Goal: Information Seeking & Learning: Understand process/instructions

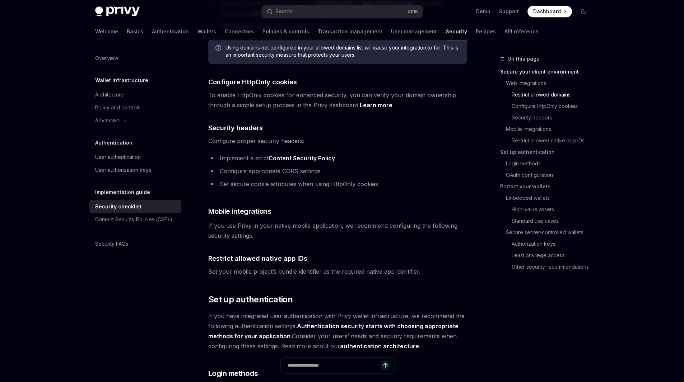
scroll to position [287, 0]
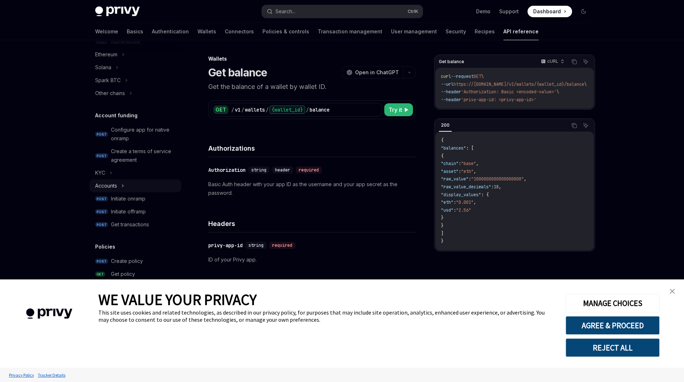
scroll to position [239, 0]
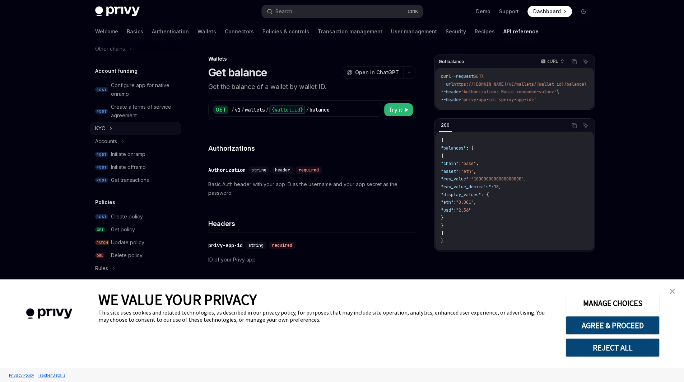
click at [146, 128] on div "KYC" at bounding box center [135, 128] width 92 height 13
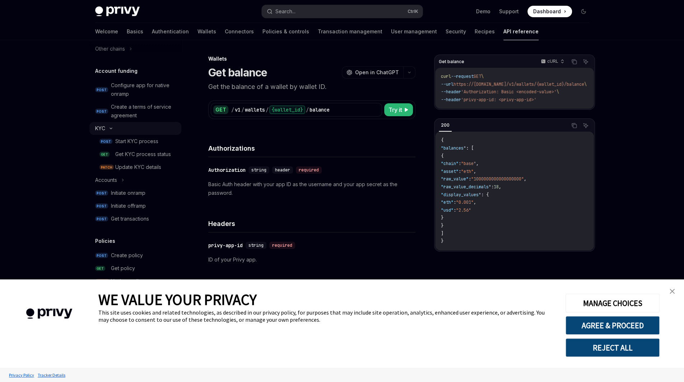
type textarea "*"
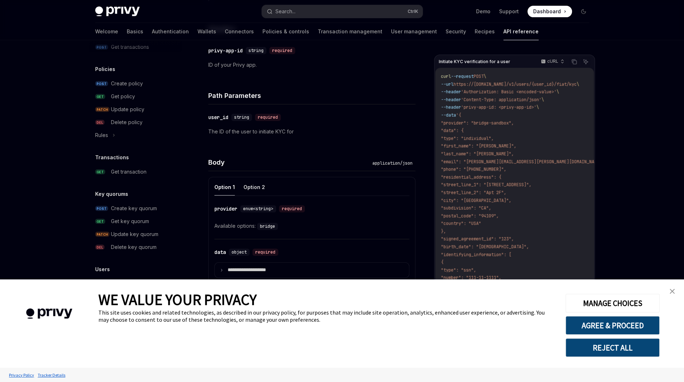
scroll to position [287, 0]
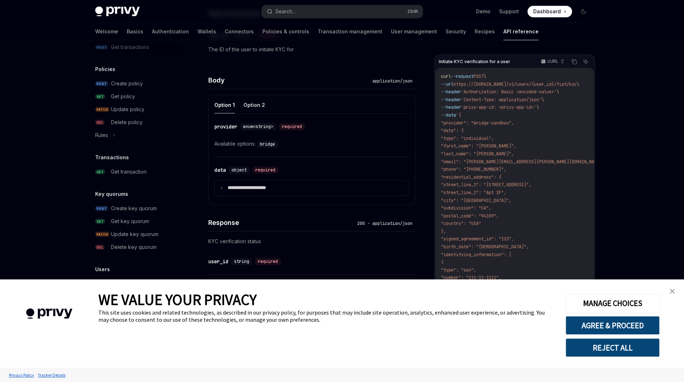
click at [670, 294] on img "close banner" at bounding box center [671, 291] width 5 height 5
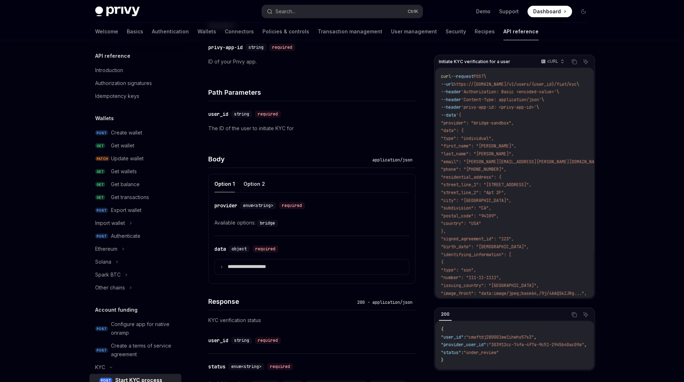
scroll to position [131, 0]
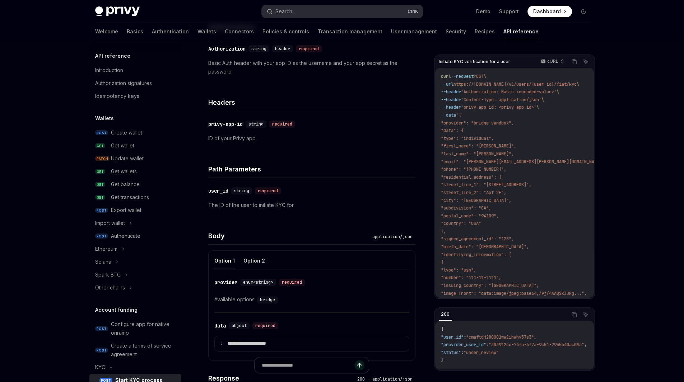
click at [330, 14] on button "Search... Ctrl K" at bounding box center [342, 11] width 161 height 13
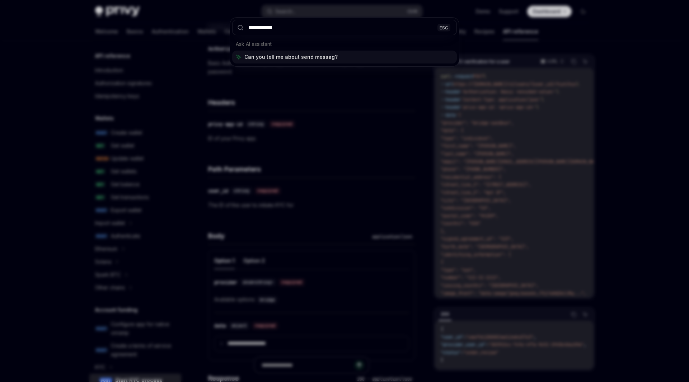
type input "**********"
type textarea "*"
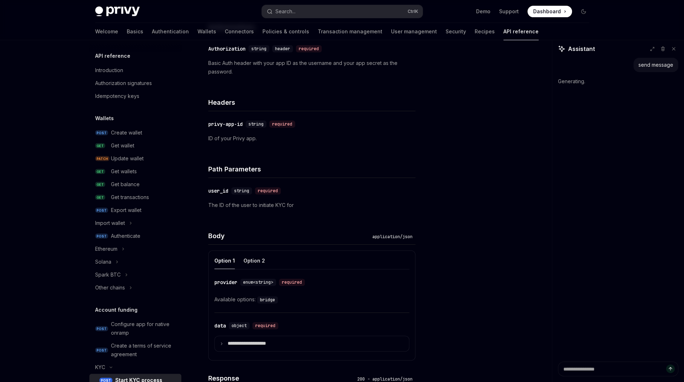
click at [327, 15] on button "Search... Ctrl K" at bounding box center [342, 11] width 161 height 13
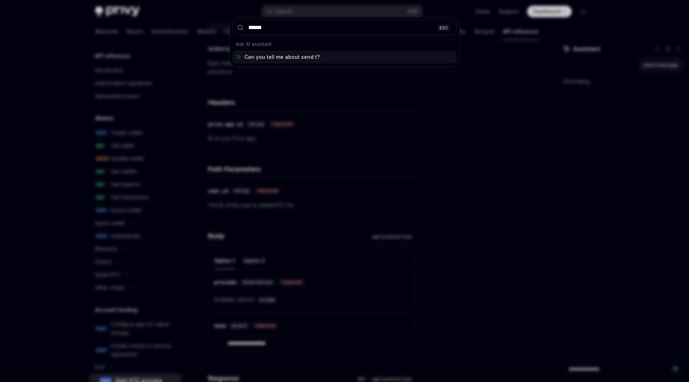
type input "*******"
type textarea "*"
type input "**********"
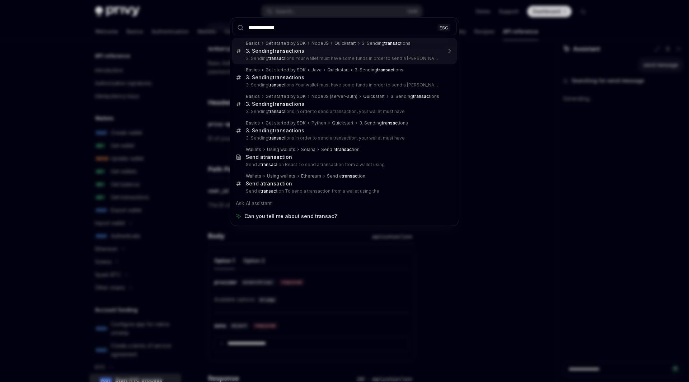
type textarea "*"
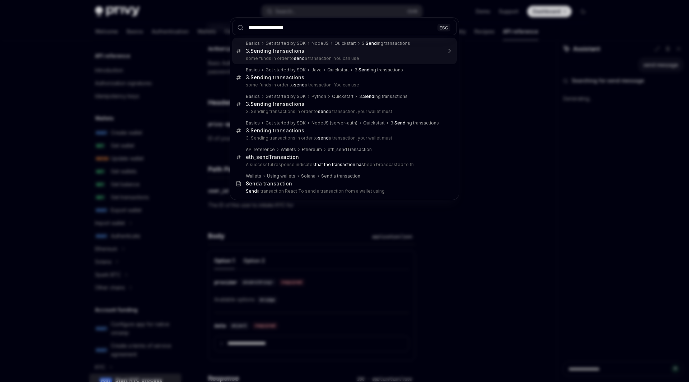
type input "**********"
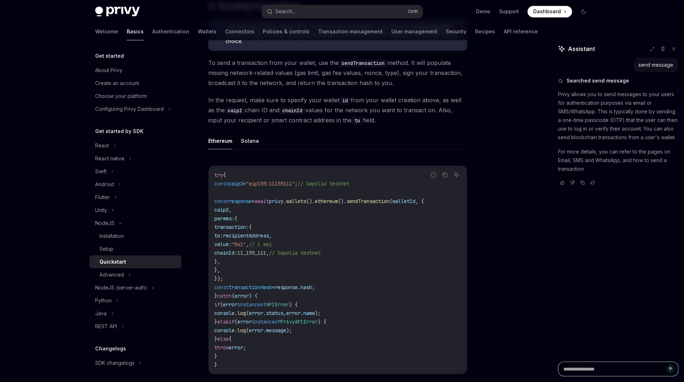
scroll to position [881, 0]
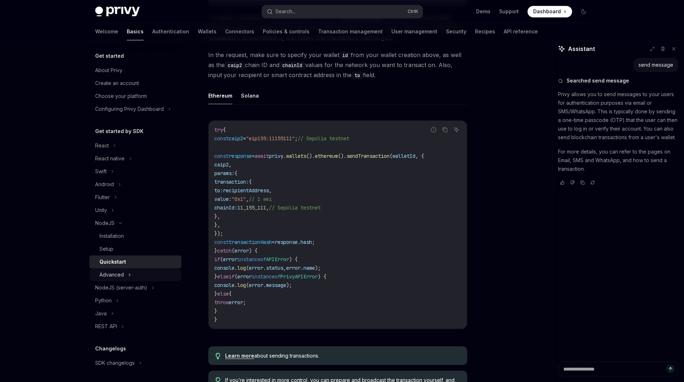
click at [134, 278] on div "Advanced" at bounding box center [135, 274] width 92 height 13
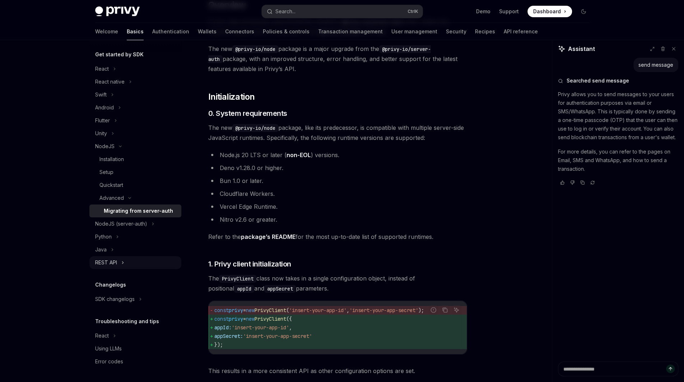
scroll to position [95, 0]
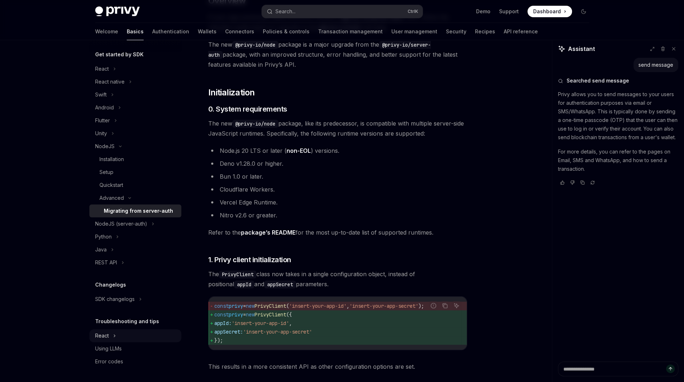
click at [121, 340] on div "React" at bounding box center [135, 335] width 92 height 13
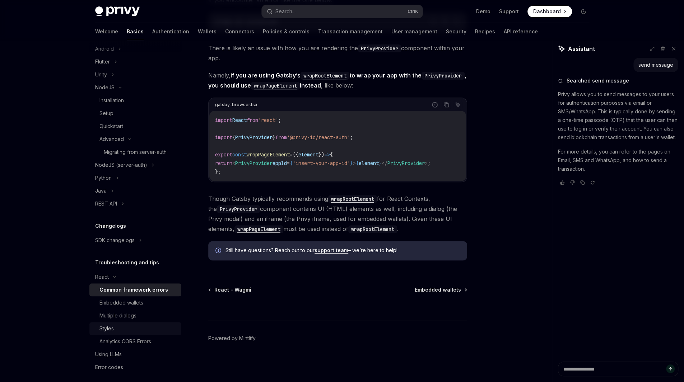
scroll to position [141, 0]
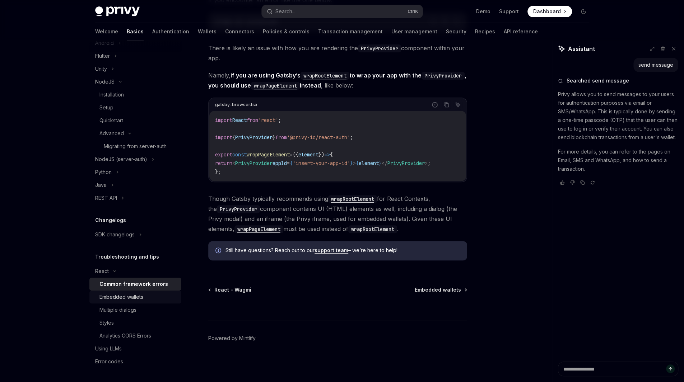
click at [128, 302] on link "Embedded wallets" at bounding box center [135, 297] width 92 height 13
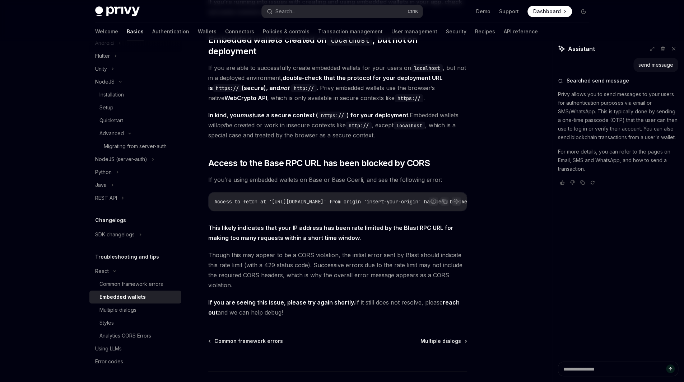
scroll to position [136, 0]
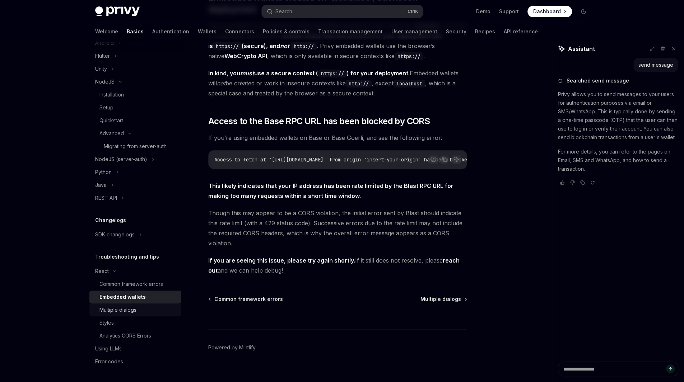
click at [130, 310] on div "Multiple dialogs" at bounding box center [117, 310] width 37 height 9
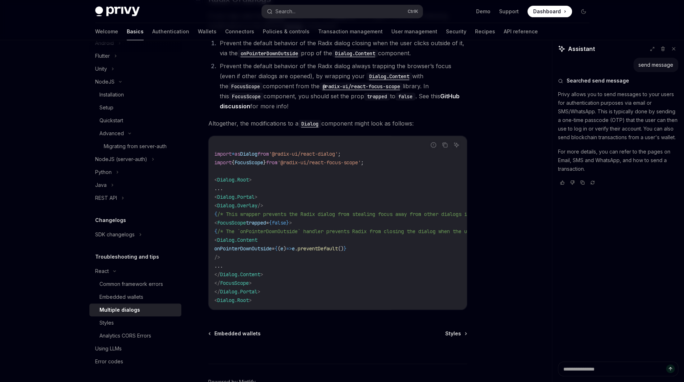
scroll to position [191, 0]
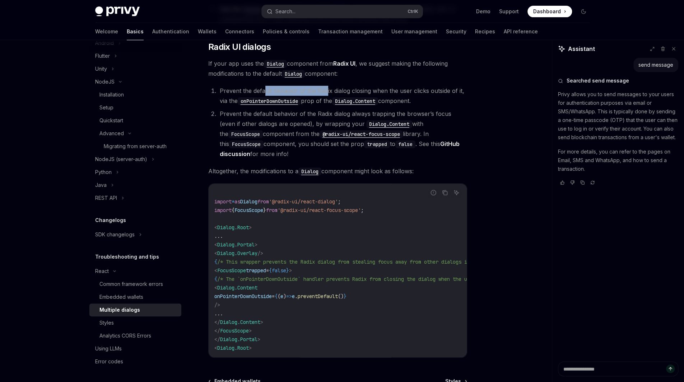
drag, startPoint x: 263, startPoint y: 89, endPoint x: 325, endPoint y: 89, distance: 62.1
click at [325, 89] on li "Prevent the default behavior of the Radix dialog closing when the user clicks o…" at bounding box center [341, 96] width 249 height 20
click at [361, 93] on li "Prevent the default behavior of the Radix dialog closing when the user clicks o…" at bounding box center [341, 96] width 249 height 20
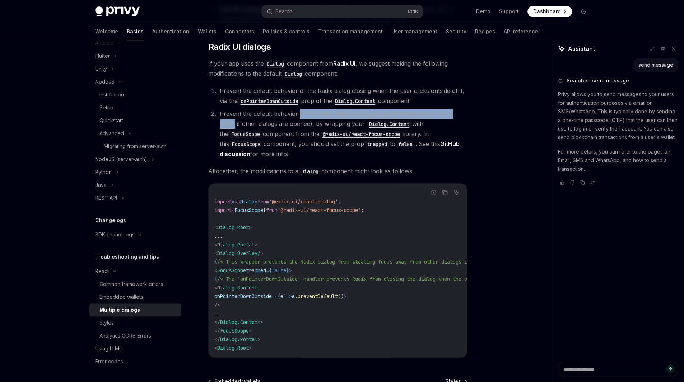
drag, startPoint x: 298, startPoint y: 114, endPoint x: 472, endPoint y: 112, distance: 174.4
click at [472, 112] on div "On this page Radix UI dialogs React Multiple dialogs OpenAI Open in ChatGPT Ope…" at bounding box center [341, 161] width 505 height 625
click at [461, 122] on li "Prevent the default behavior of the Radix dialog always trapping the browser’s …" at bounding box center [341, 134] width 249 height 50
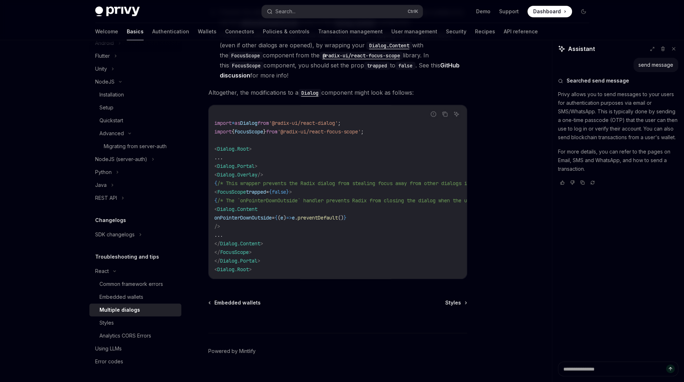
scroll to position [285, 0]
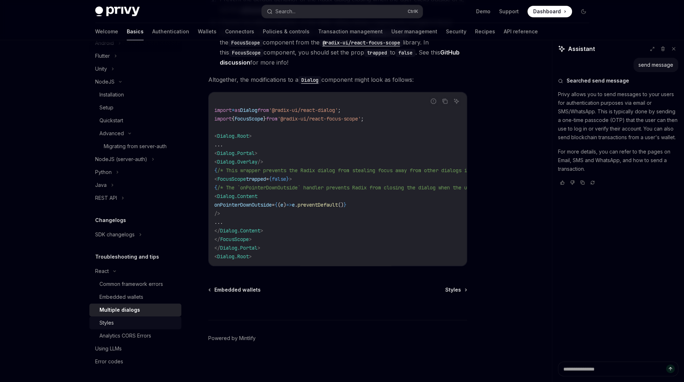
click at [117, 323] on div "Styles" at bounding box center [138, 323] width 78 height 9
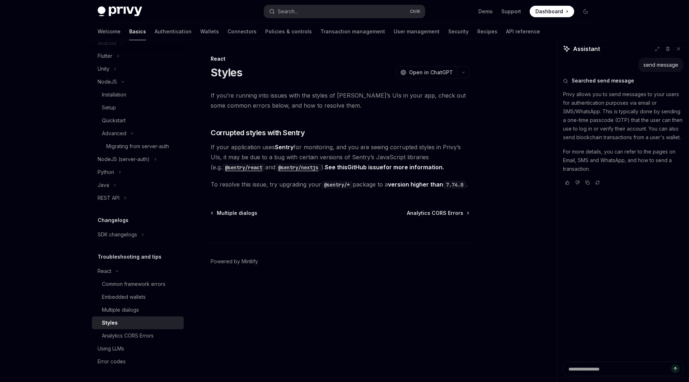
drag, startPoint x: 346, startPoint y: 311, endPoint x: 333, endPoint y: 297, distance: 19.0
click at [346, 305] on footer "Powered by Mintlify" at bounding box center [340, 274] width 259 height 62
click at [149, 295] on div "Embedded wallets" at bounding box center [141, 297] width 78 height 9
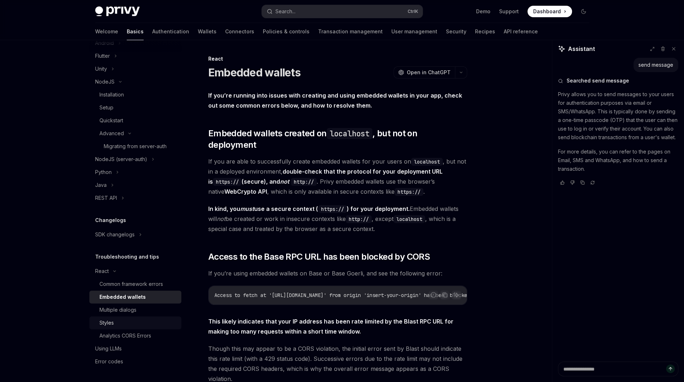
click at [141, 320] on div "Styles" at bounding box center [138, 323] width 78 height 9
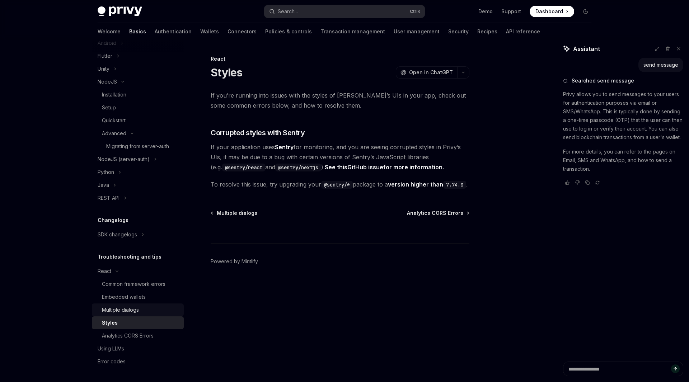
click at [133, 311] on div "Multiple dialogs" at bounding box center [120, 310] width 37 height 9
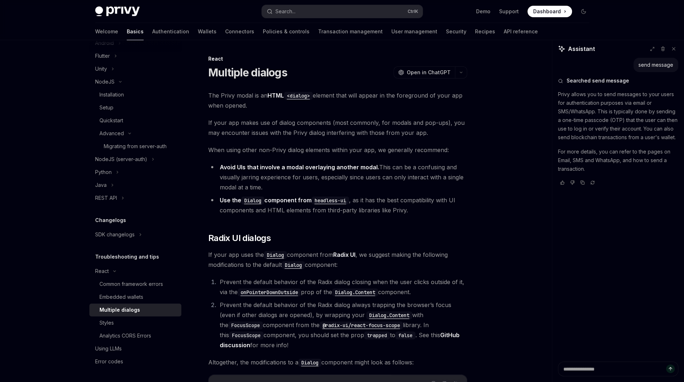
type textarea "*"
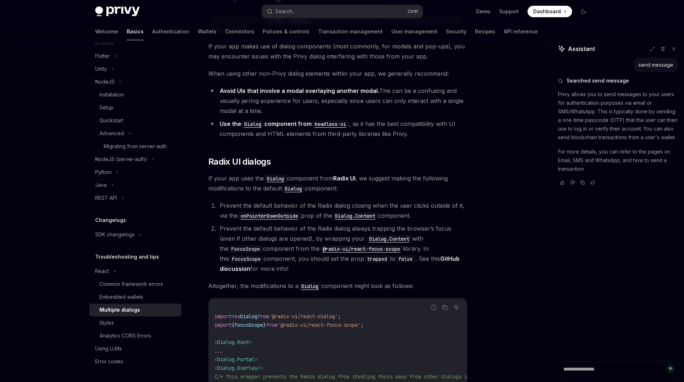
scroll to position [95, 0]
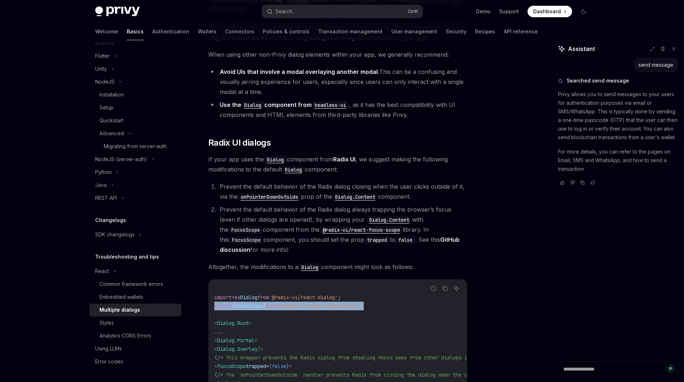
drag, startPoint x: 399, startPoint y: 309, endPoint x: 208, endPoint y: 309, distance: 190.9
click at [209, 309] on div "import * as Dialog from '@radix-ui/react-dialog' ; import { FocusScope } from '…" at bounding box center [338, 367] width 258 height 174
copy span "import { FocusScope } from '@radix-ui/react-focus-scope' ;"
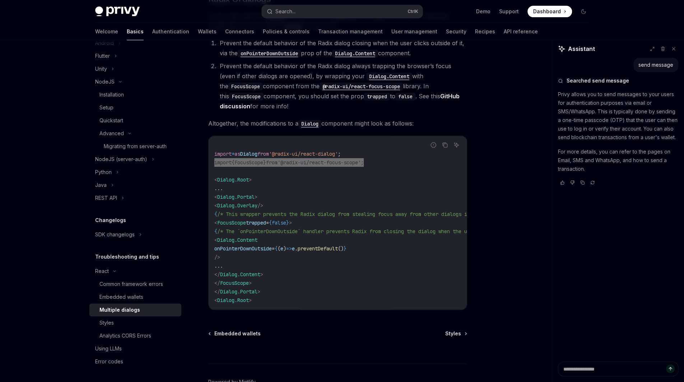
scroll to position [285, 0]
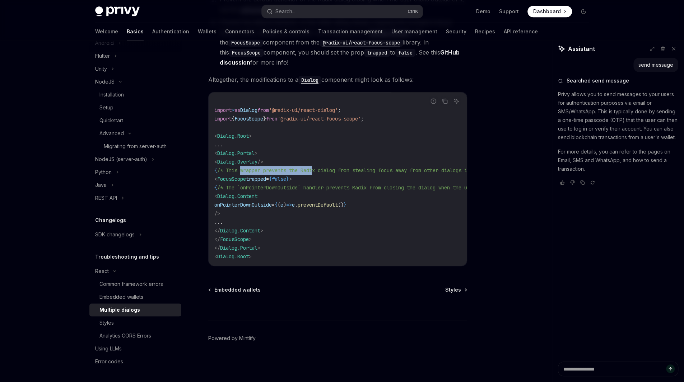
drag, startPoint x: 310, startPoint y: 170, endPoint x: 288, endPoint y: 171, distance: 22.3
click at [254, 170] on code "import * as Dialog from '@radix-ui/react-dialog' ; import { FocusScope } from '…" at bounding box center [382, 179] width 336 height 164
click at [304, 171] on code "import * as Dialog from '@radix-ui/react-dialog' ; import { FocusScope } from '…" at bounding box center [382, 179] width 336 height 164
drag, startPoint x: 337, startPoint y: 174, endPoint x: 226, endPoint y: 178, distance: 110.6
click at [226, 178] on code "import * as Dialog from '@radix-ui/react-dialog' ; import { FocusScope } from '…" at bounding box center [382, 179] width 336 height 164
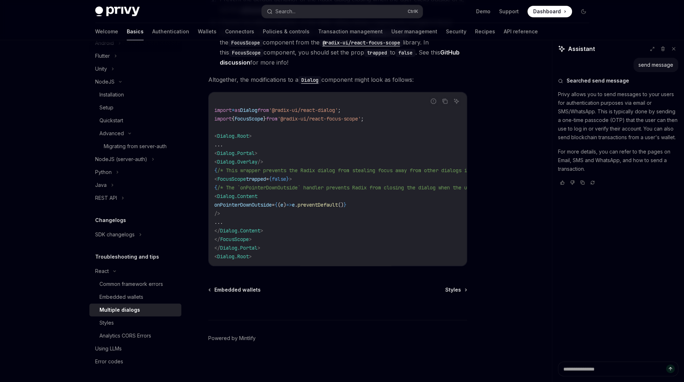
copy span "< FocusScope trapped = { false } >"
click at [312, 188] on span "/* The `onPointerDownOutside` handler prevents Radix from closing the dialog wh…" at bounding box center [373, 187] width 313 height 6
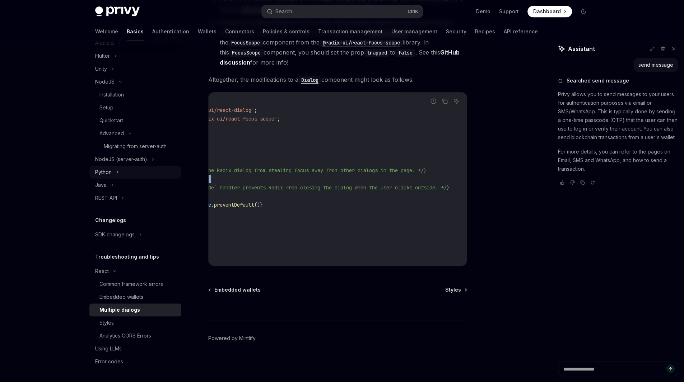
scroll to position [0, 0]
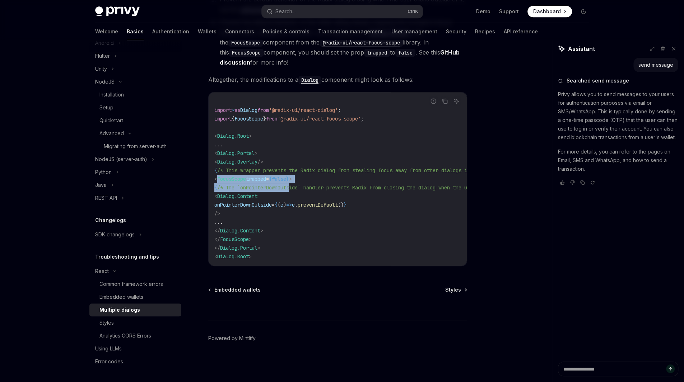
drag, startPoint x: 317, startPoint y: 187, endPoint x: 228, endPoint y: 178, distance: 89.5
click at [228, 178] on code "import * as Dialog from '@radix-ui/react-dialog' ; import { FocusScope } from '…" at bounding box center [382, 179] width 336 height 164
click at [316, 181] on code "import * as Dialog from '@radix-ui/react-dialog' ; import { FocusScope } from '…" at bounding box center [382, 179] width 336 height 164
click at [354, 171] on span "/* This wrapper prevents the Radix dialog from stealing focus away from other d…" at bounding box center [362, 170] width 290 height 6
click at [312, 184] on span "/* The `onPointerDownOutside` handler prevents Radix from closing the dialog wh…" at bounding box center [373, 187] width 313 height 6
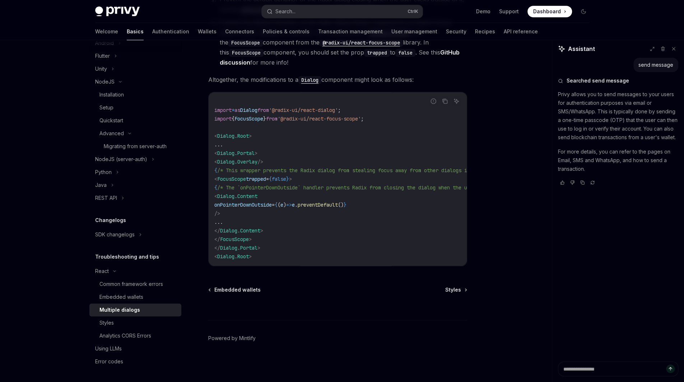
click at [272, 202] on span "onPointerDownOutside" at bounding box center [242, 205] width 57 height 6
drag, startPoint x: 230, startPoint y: 195, endPoint x: 248, endPoint y: 209, distance: 22.7
click at [248, 209] on code "import * as Dialog from '@radix-ui/react-dialog' ; import { FocusScope } from '…" at bounding box center [382, 179] width 336 height 164
copy code "< Dialog.Content onPointerDownOutside = { ( e ) => e . preventDefault () } />"
click at [346, 204] on span "}" at bounding box center [344, 205] width 3 height 6
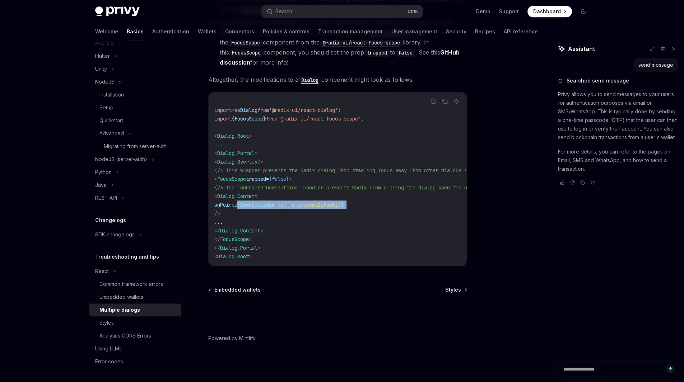
drag, startPoint x: 390, startPoint y: 202, endPoint x: 237, endPoint y: 206, distance: 153.7
click at [237, 206] on code "import * as Dialog from '@radix-ui/react-dialog' ; import { FocusScope } from '…" at bounding box center [382, 179] width 336 height 164
copy span "onPointerDownOutside = { ( e ) => e . preventDefault () }"
